Goal: Transaction & Acquisition: Purchase product/service

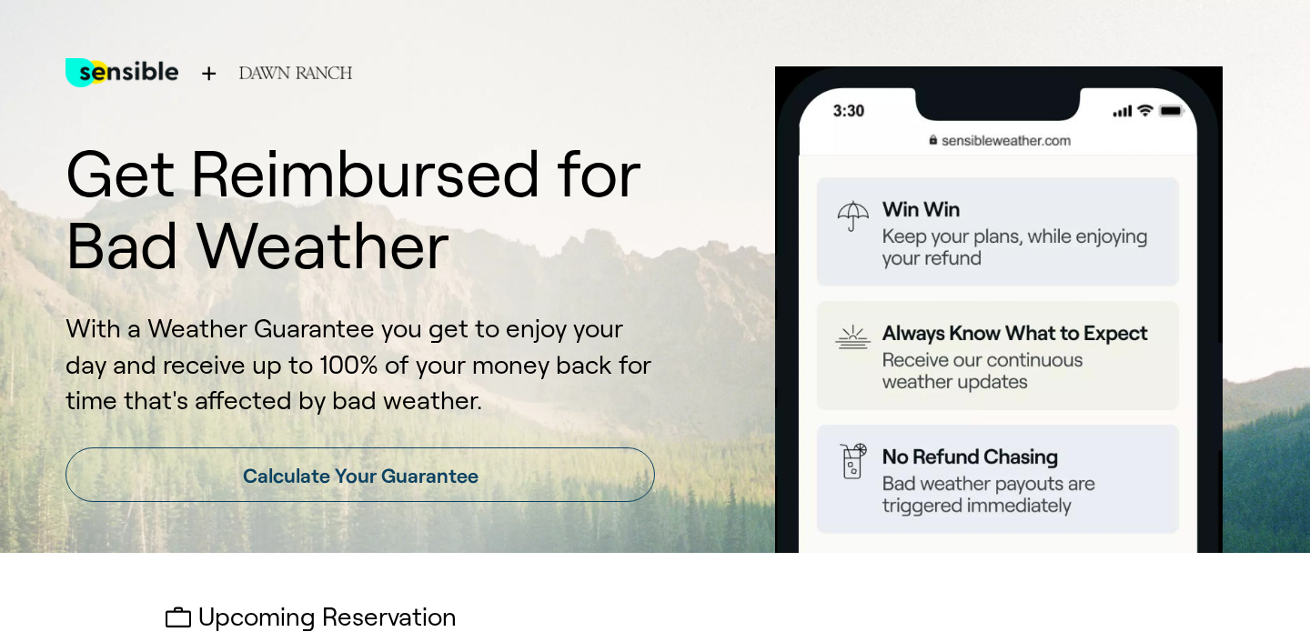
scroll to position [454, 0]
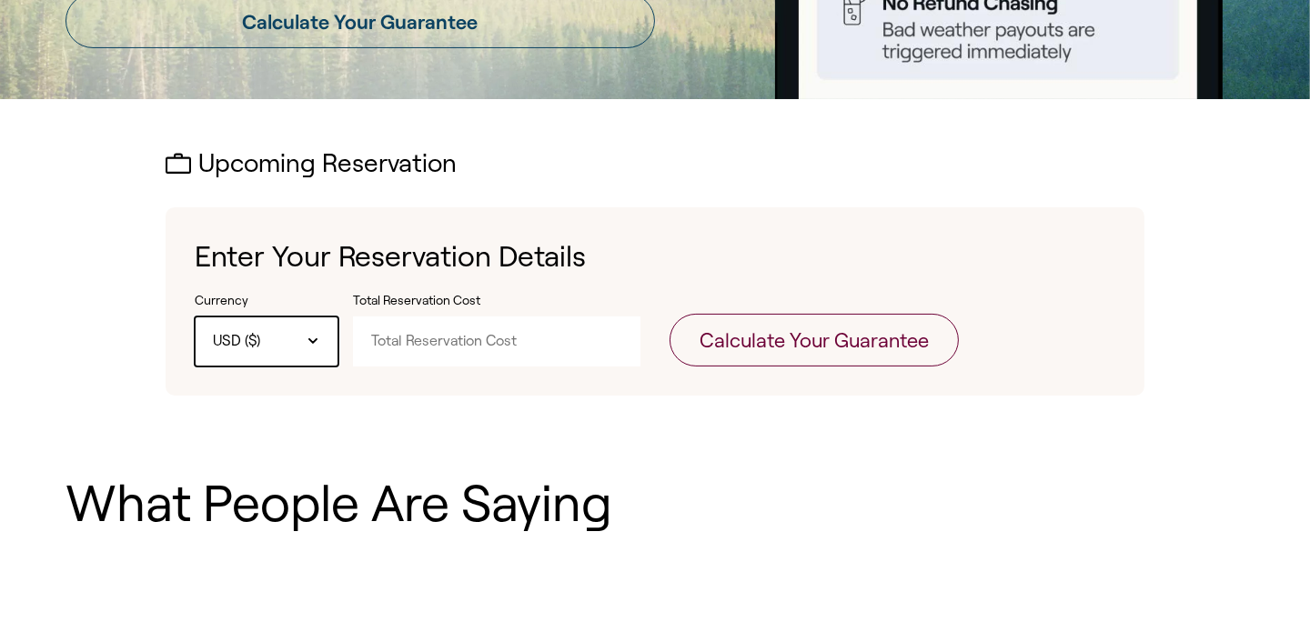
click at [304, 332] on div "USD ($)" at bounding box center [267, 341] width 144 height 49
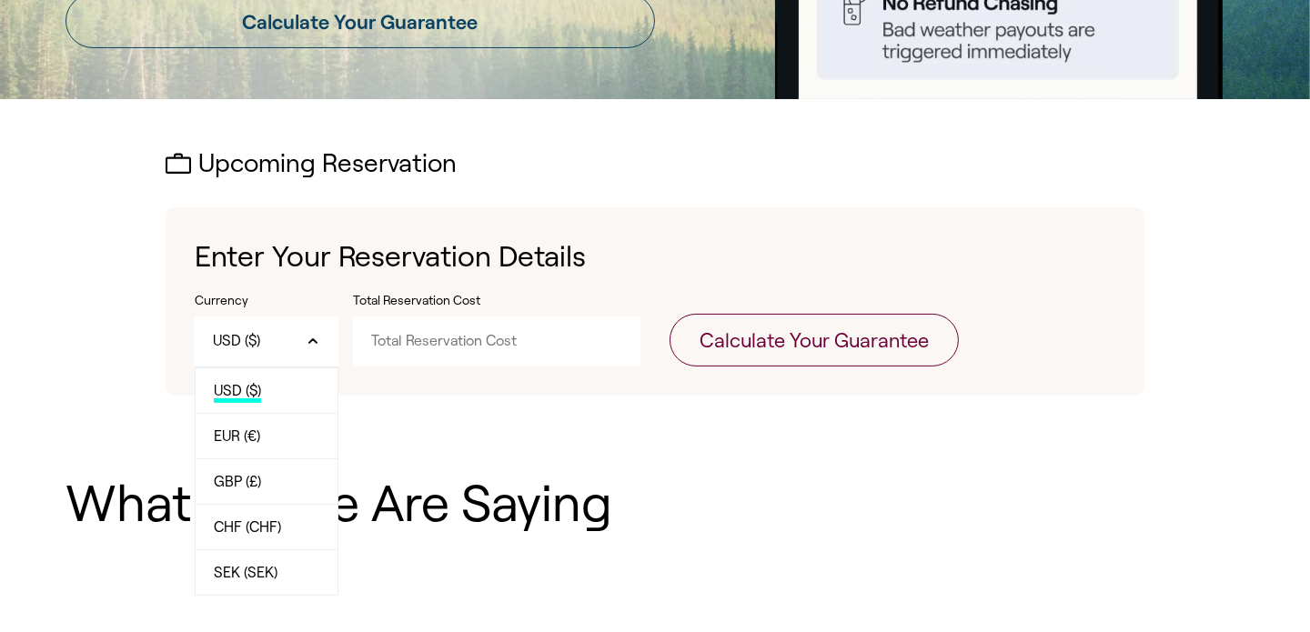
click at [491, 364] on input "Total Reservation Cost" at bounding box center [497, 341] width 288 height 49
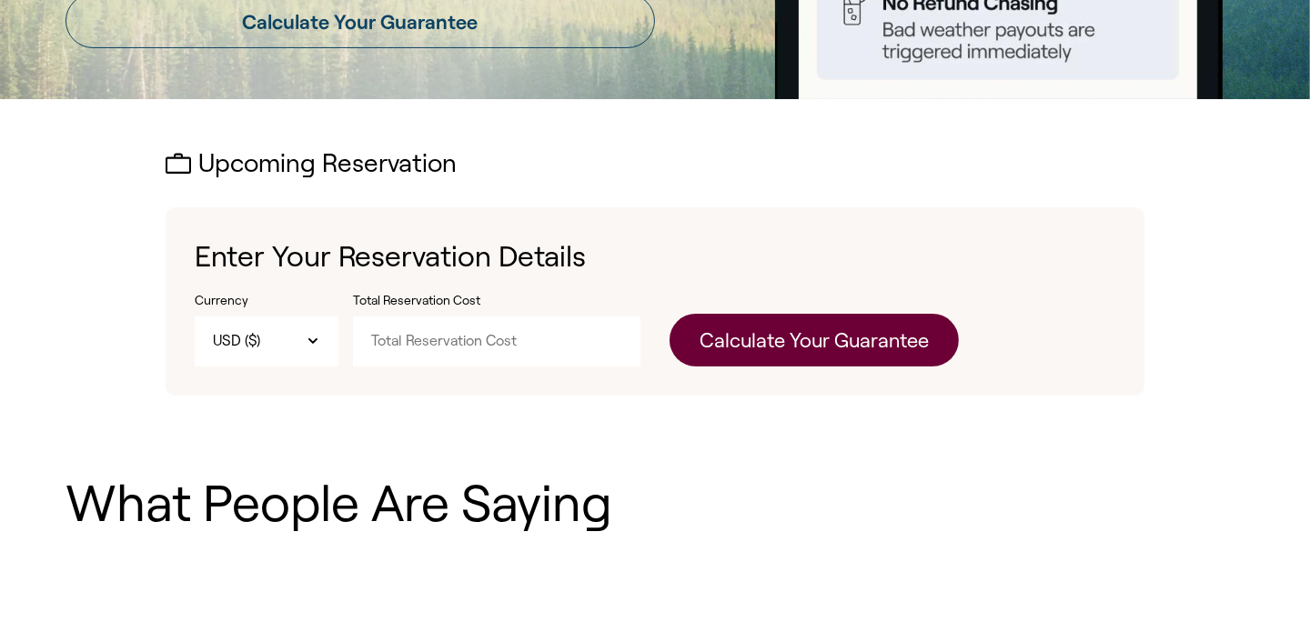
click at [801, 349] on button "Calculate Your Guarantee" at bounding box center [814, 340] width 289 height 53
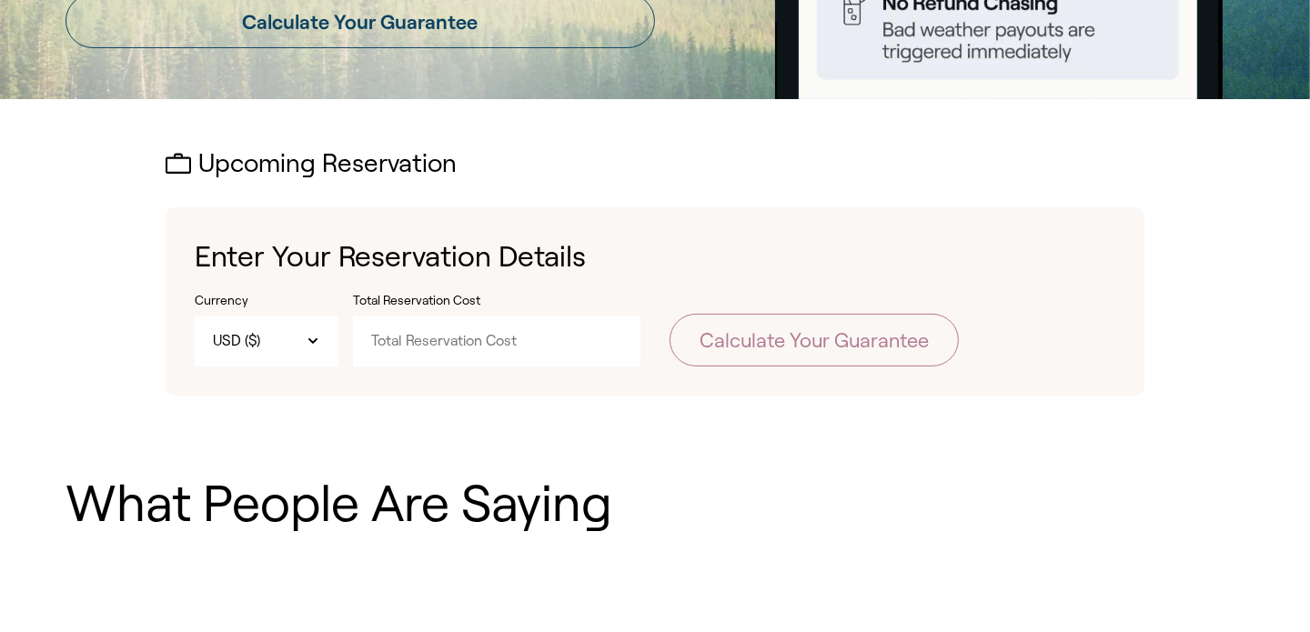
click at [624, 345] on input "Total Reservation Cost" at bounding box center [497, 341] width 288 height 49
click at [597, 341] on input "Total Reservation Cost" at bounding box center [497, 341] width 288 height 49
click at [555, 355] on input "Total Reservation Cost" at bounding box center [497, 341] width 288 height 49
click at [513, 346] on input "Total Reservation Cost" at bounding box center [497, 341] width 288 height 49
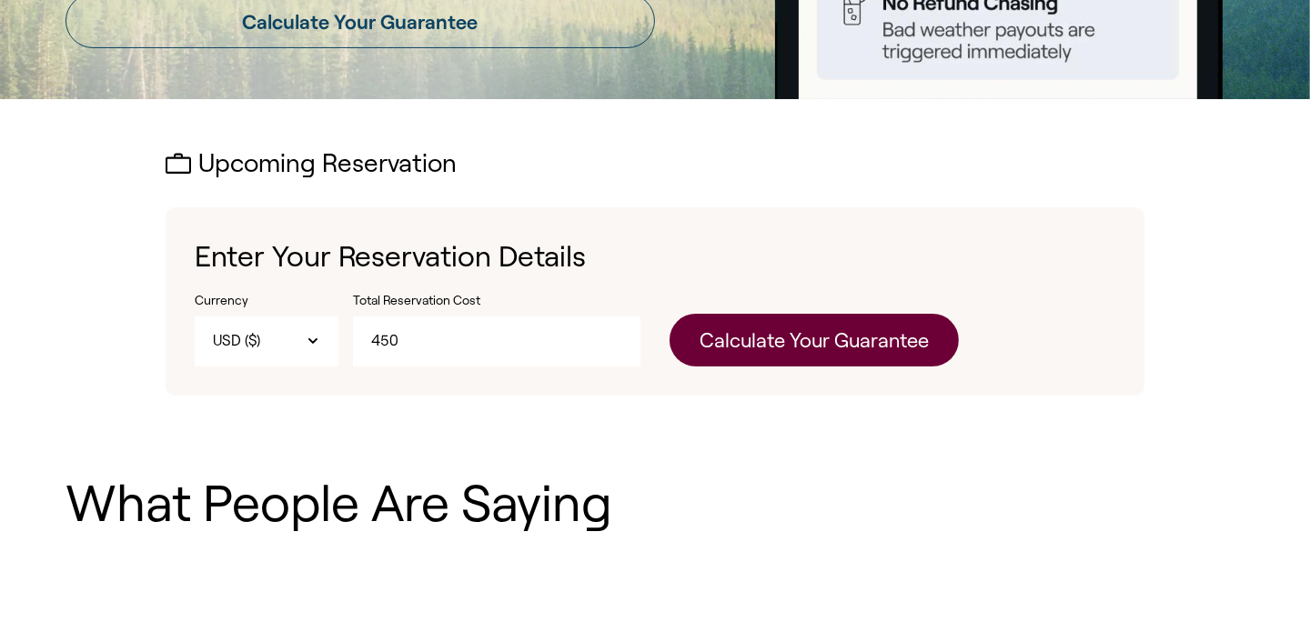
type input "450"
click at [857, 356] on button "Calculate Your Guarantee" at bounding box center [814, 340] width 289 height 53
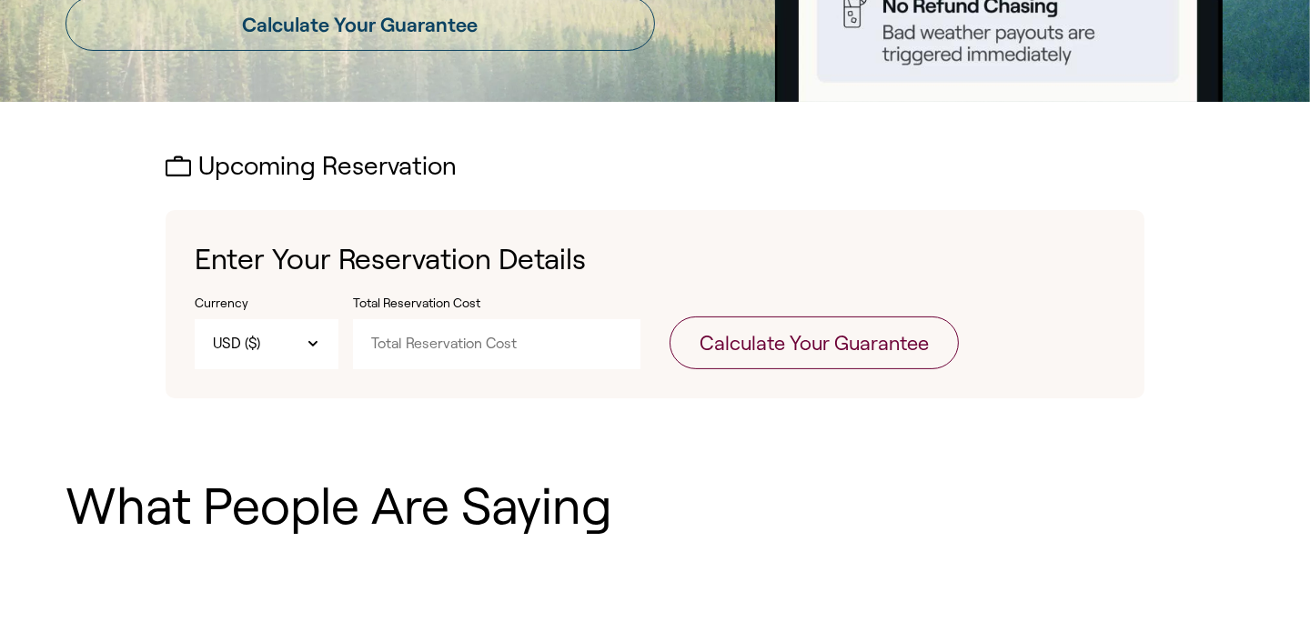
scroll to position [454, 0]
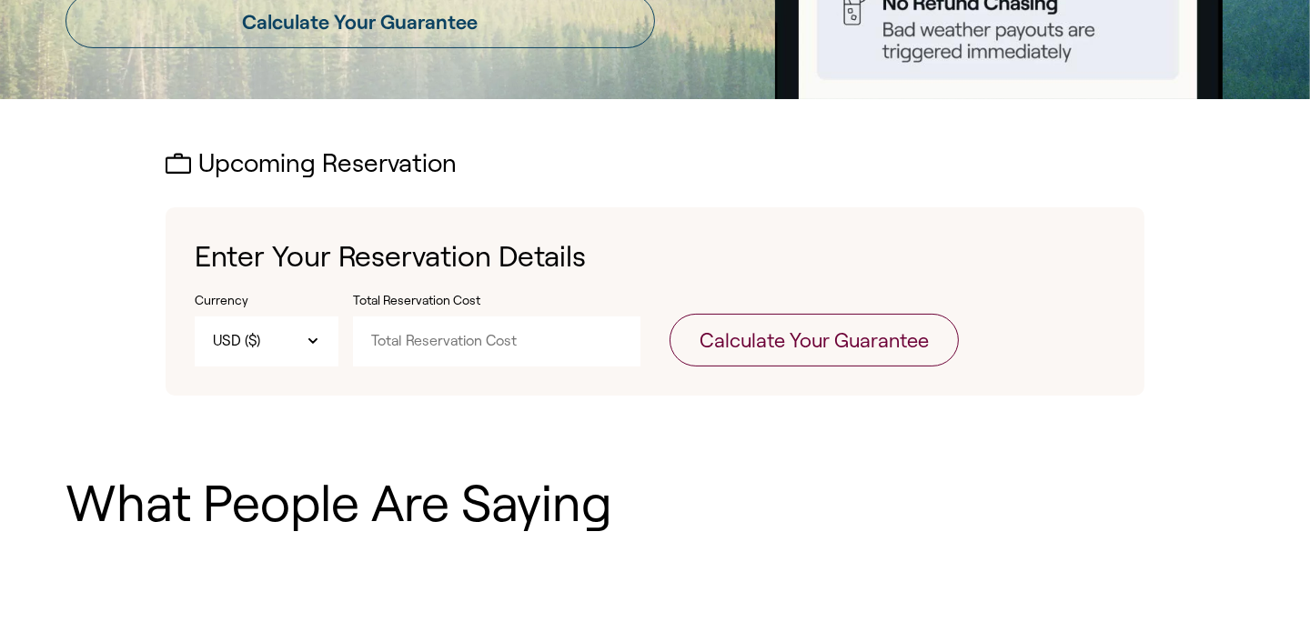
click at [497, 353] on input "Total Reservation Cost" at bounding box center [497, 341] width 288 height 49
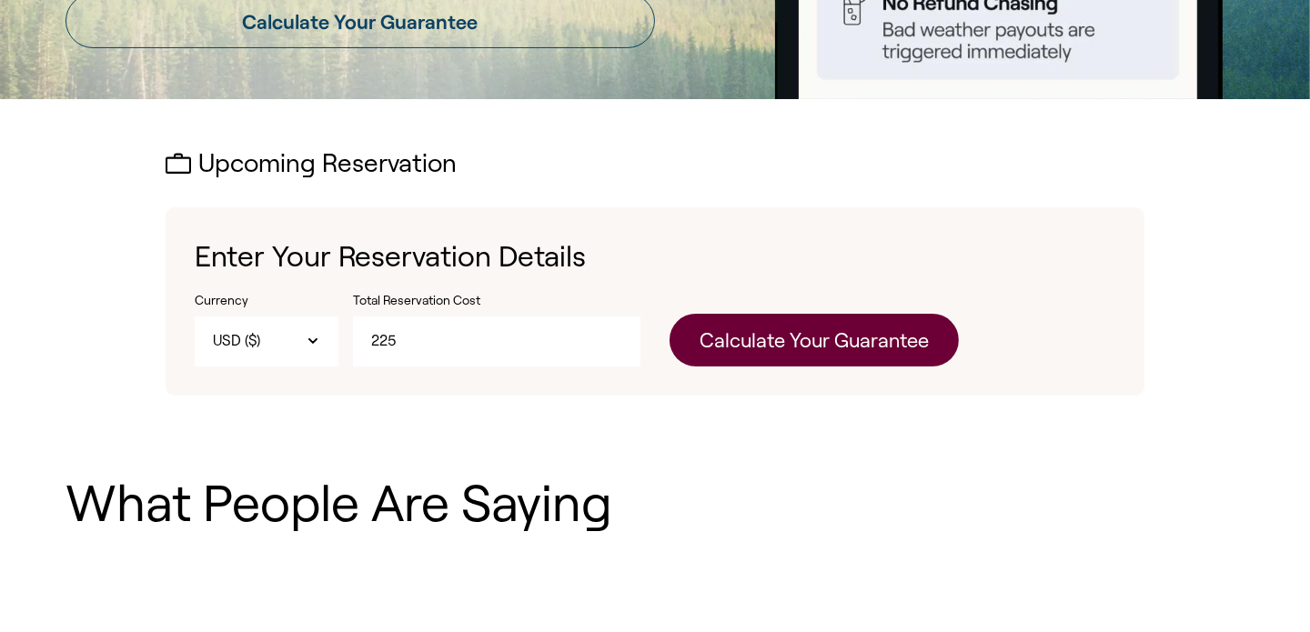
type input "225"
click at [774, 334] on button "Calculate Your Guarantee" at bounding box center [814, 340] width 289 height 53
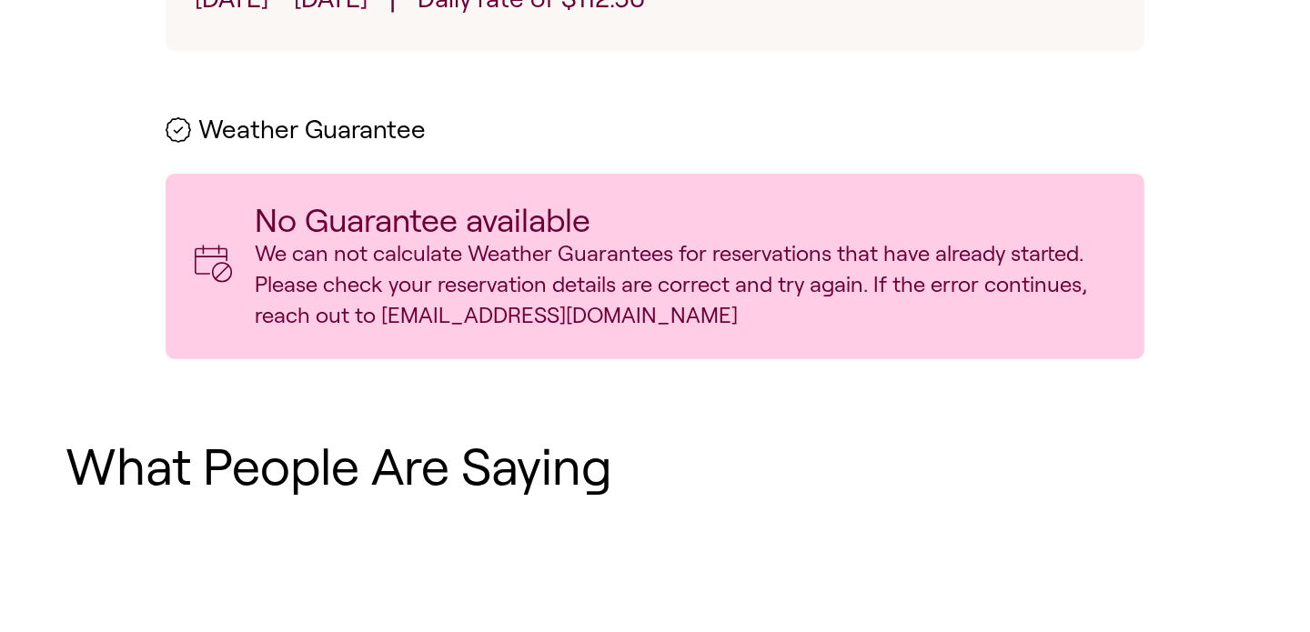
scroll to position [697, 0]
